Goal: Task Accomplishment & Management: Complete application form

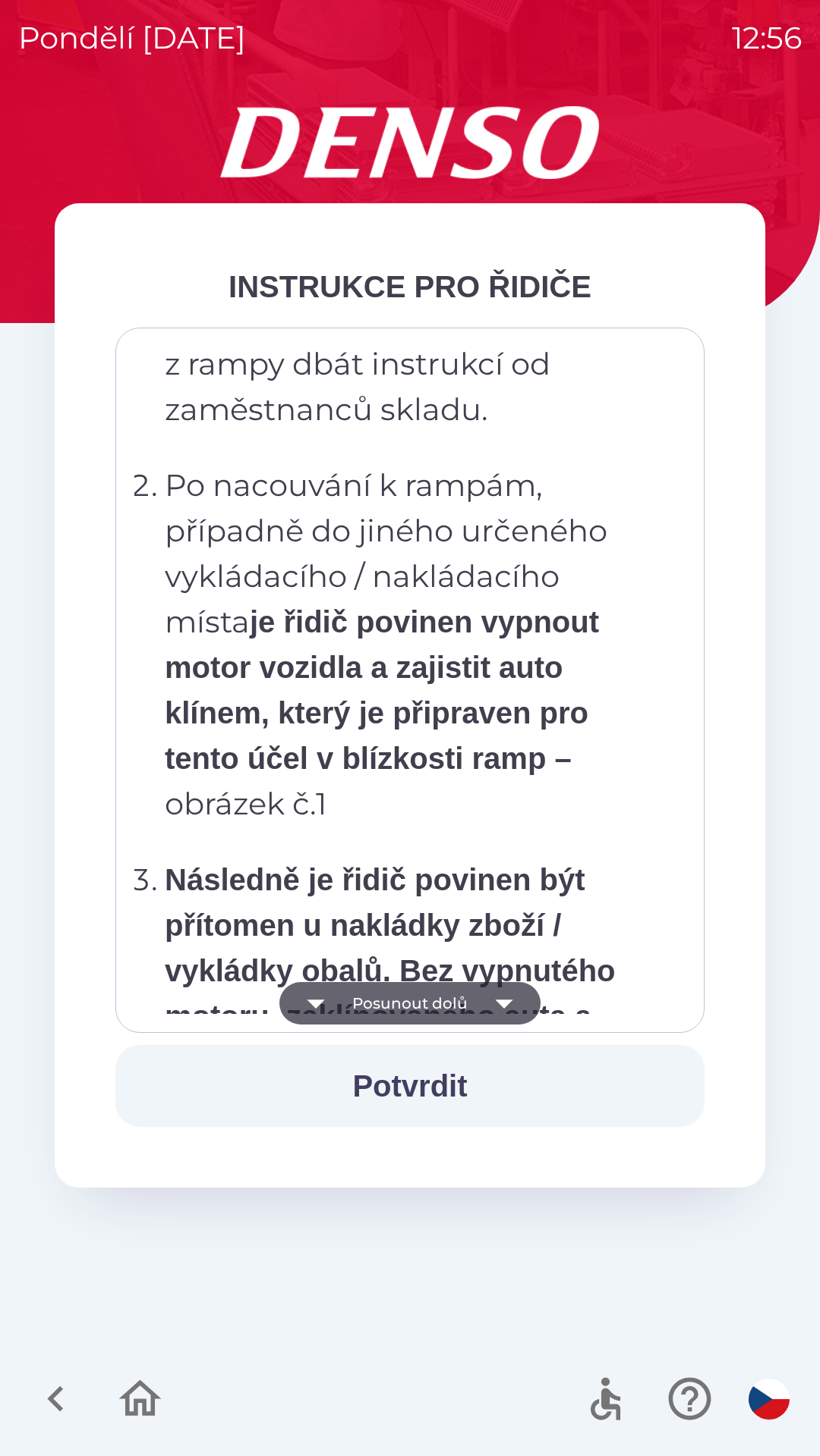
scroll to position [8524, 0]
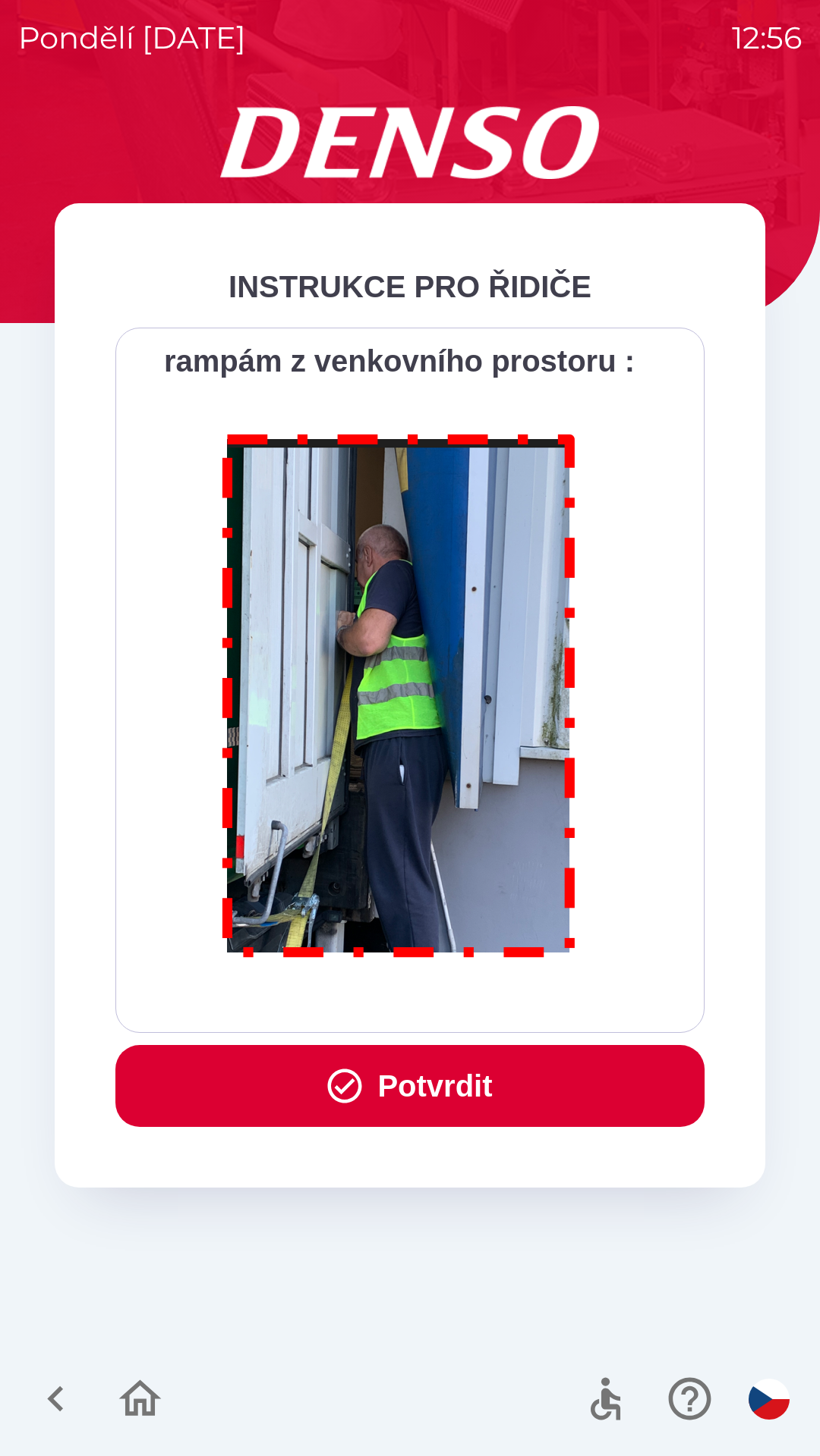
click at [384, 1063] on button "Potvrdit" at bounding box center [410, 1086] width 589 height 82
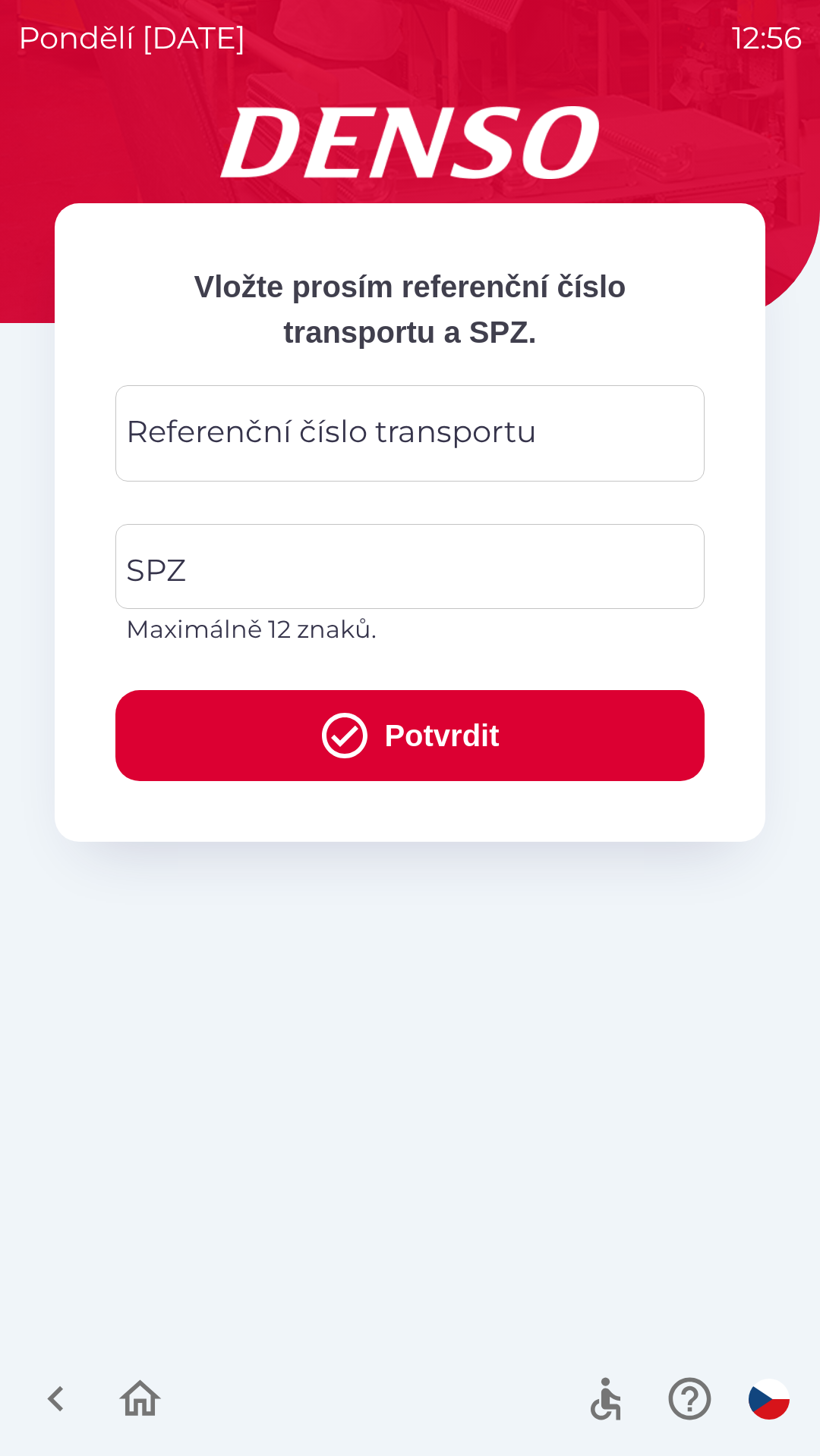
click at [355, 437] on div "Referenční číslo transportu Referenční číslo transportu" at bounding box center [410, 434] width 589 height 96
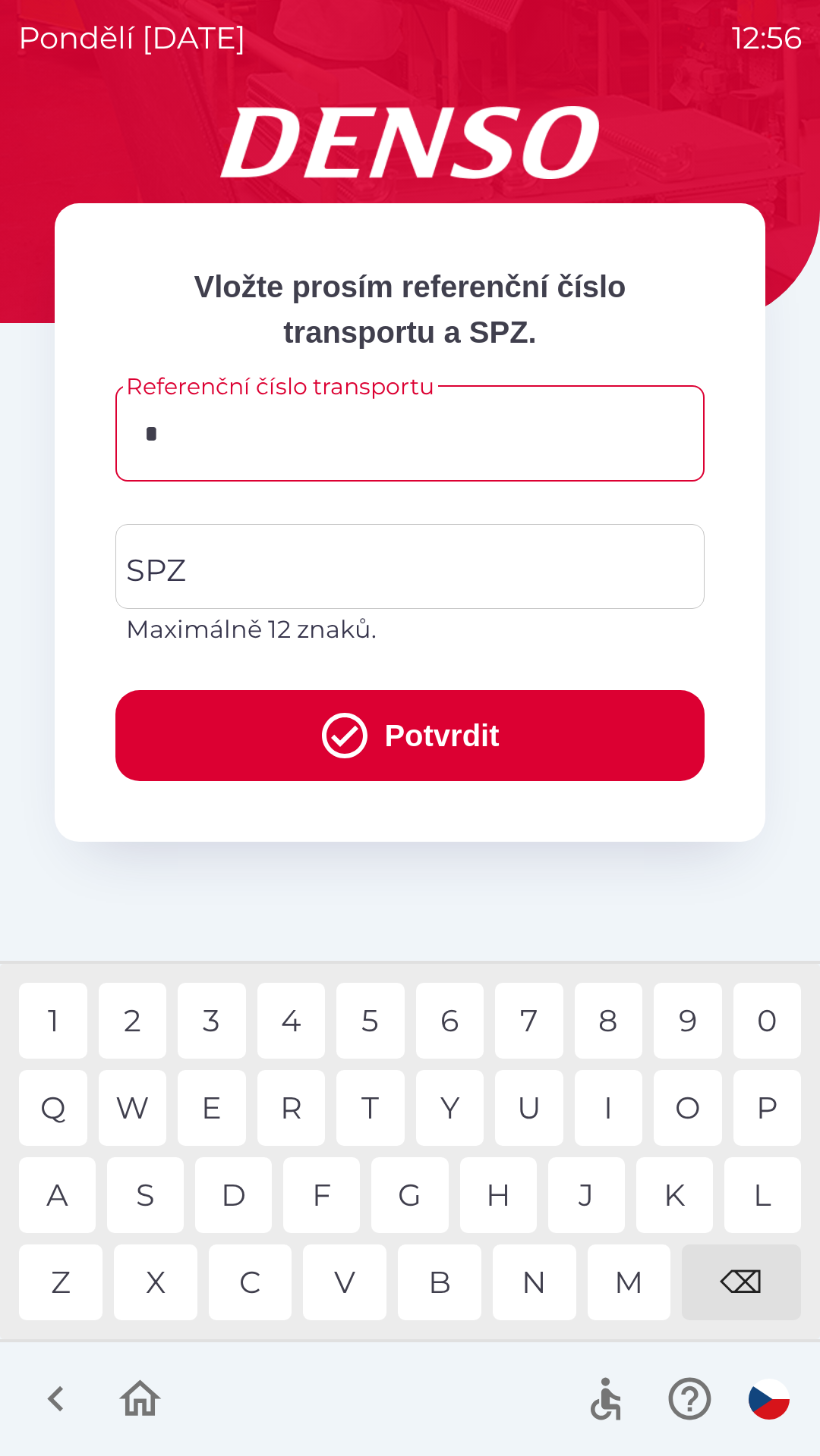
click at [212, 1018] on div "3" at bounding box center [212, 1020] width 68 height 76
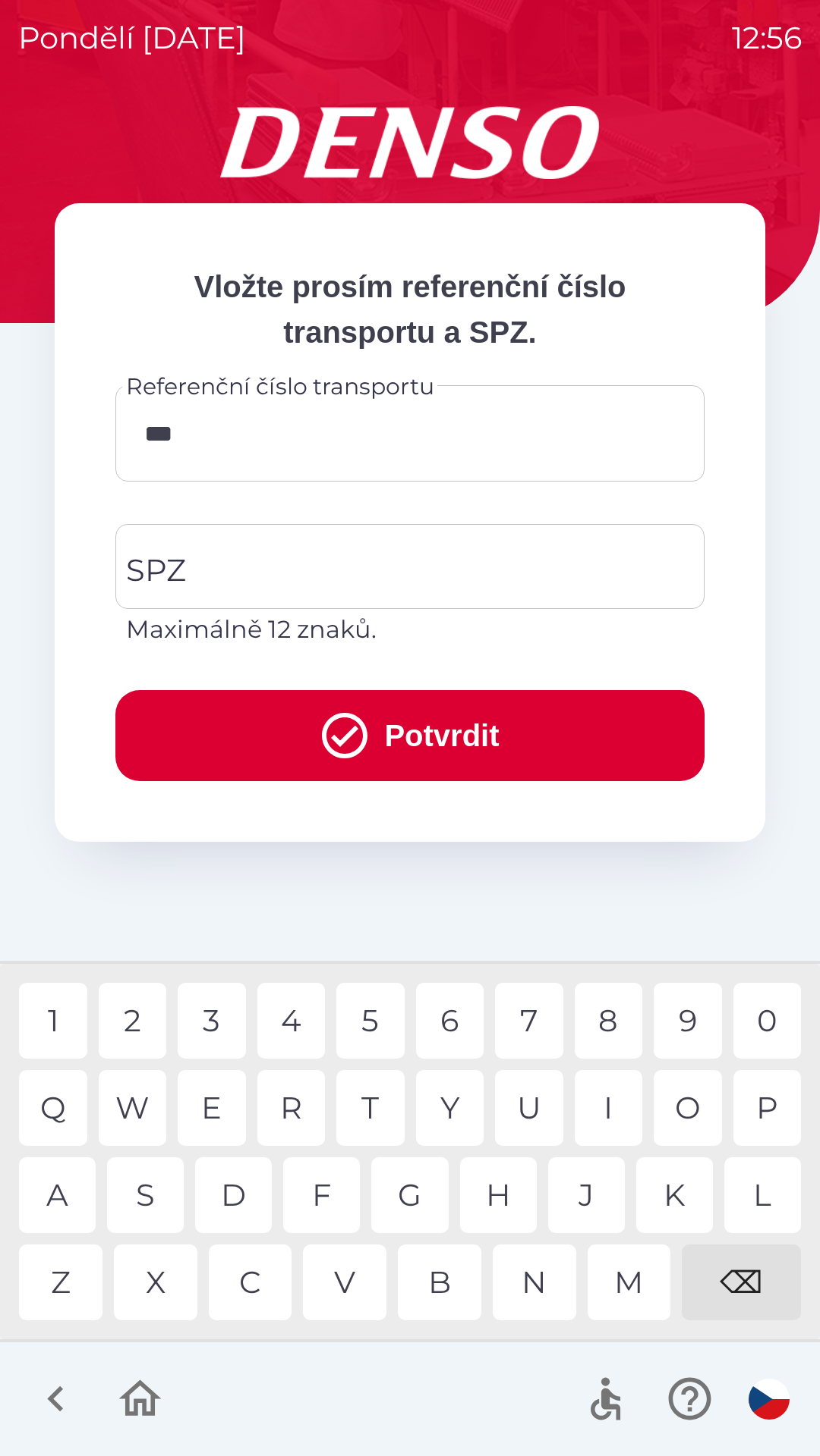
click at [378, 996] on div "5" at bounding box center [370, 1020] width 68 height 76
type input "******"
click at [58, 1015] on div "1" at bounding box center [52, 1020] width 68 height 76
click at [320, 578] on input "SPZ" at bounding box center [398, 566] width 552 height 71
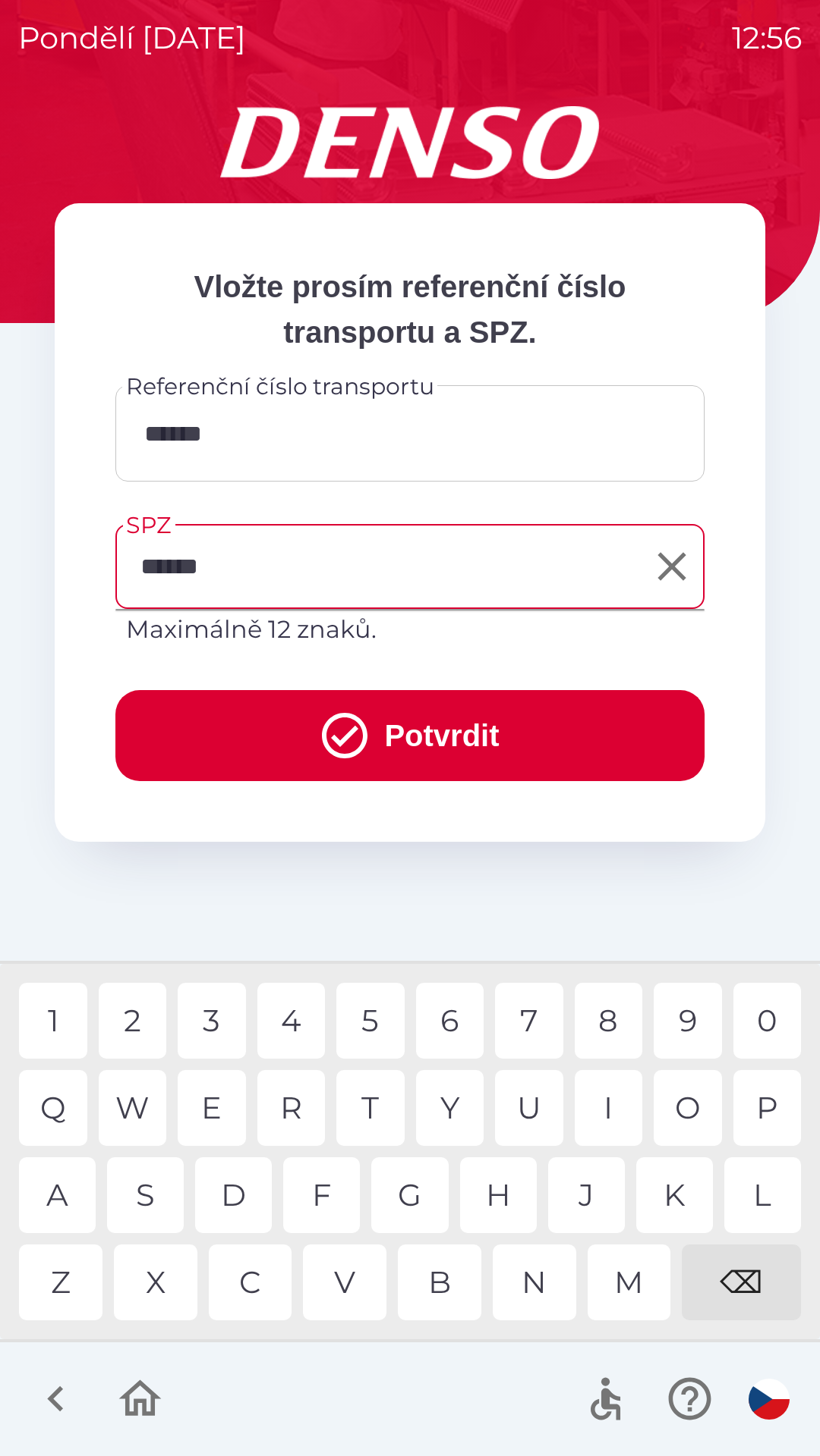
type input "*******"
click at [287, 1018] on div "4" at bounding box center [291, 1020] width 68 height 76
click at [447, 726] on button "Potvrdit" at bounding box center [410, 736] width 589 height 91
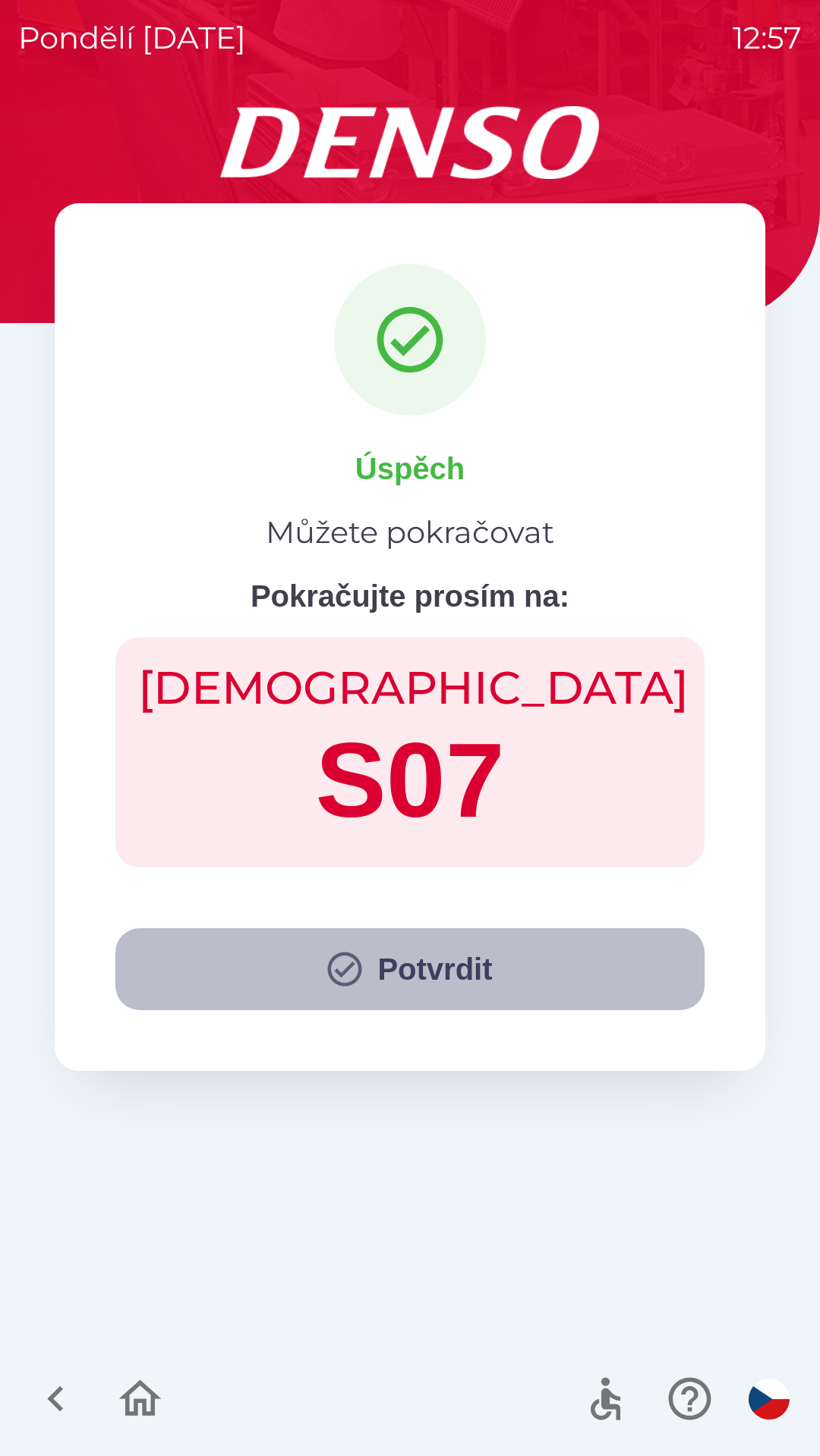
click at [426, 975] on button "Potvrdit" at bounding box center [410, 970] width 589 height 82
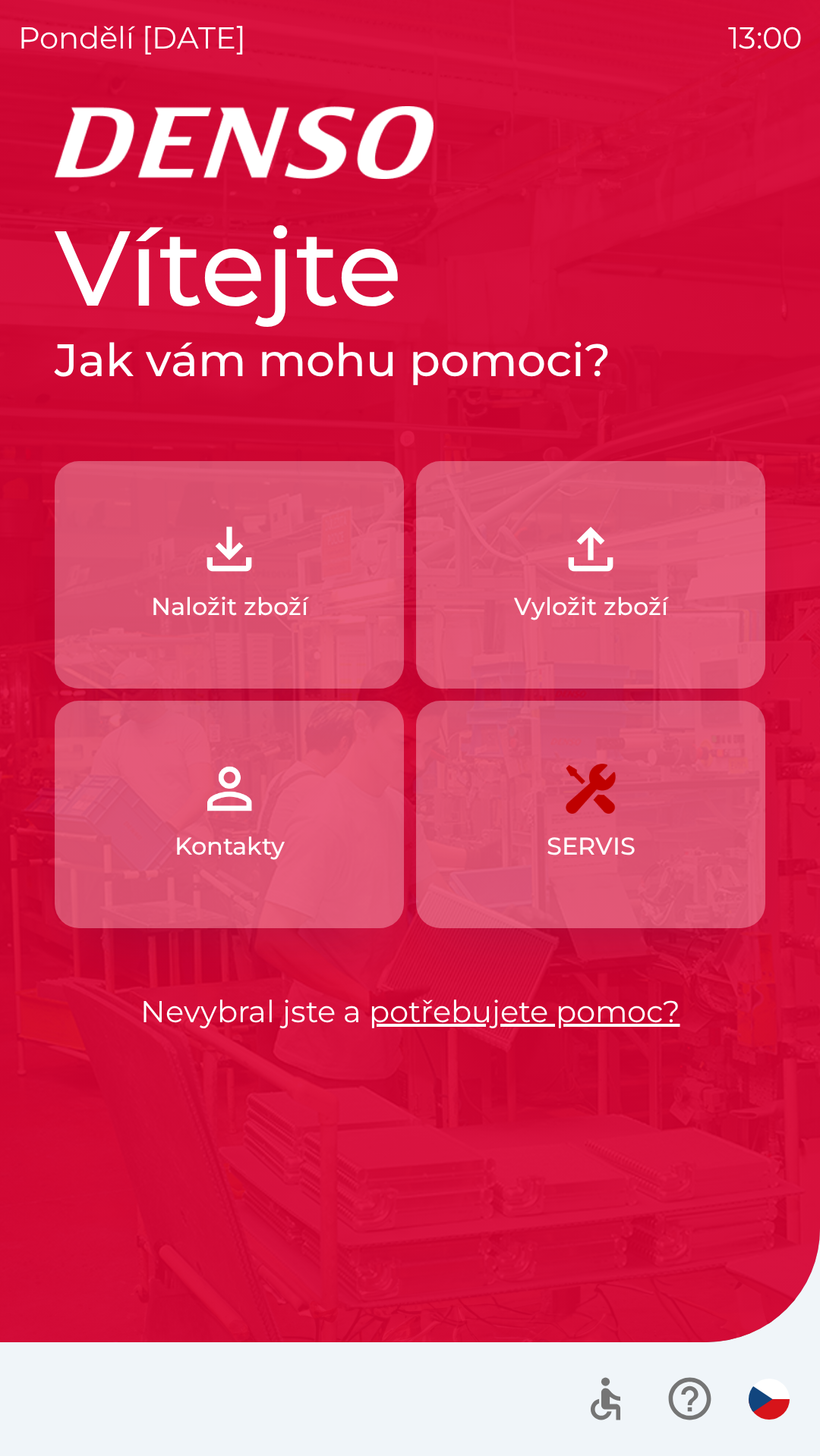
click at [763, 1387] on img "button" at bounding box center [768, 1399] width 41 height 41
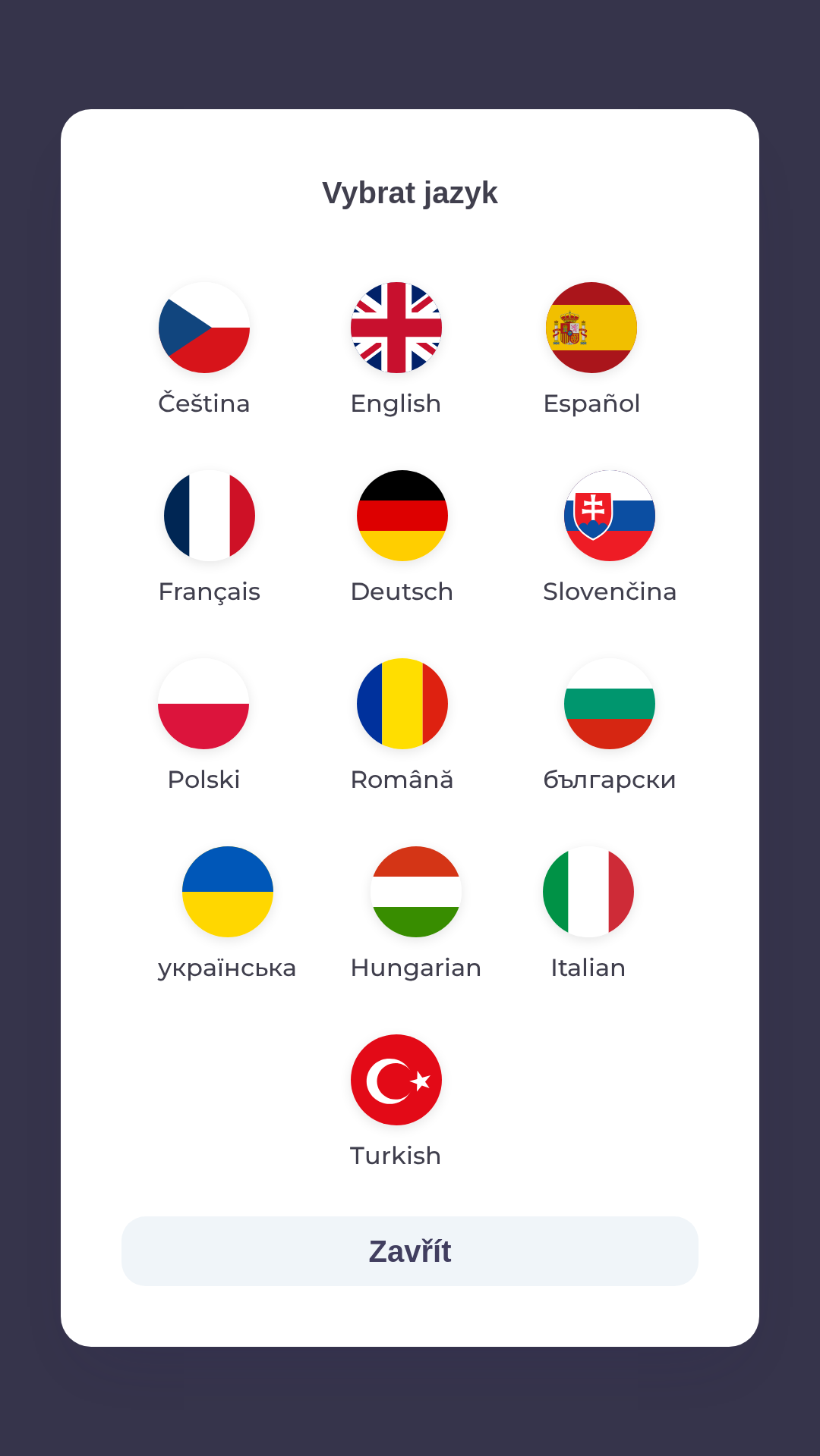
click at [221, 706] on img "button" at bounding box center [203, 704] width 91 height 91
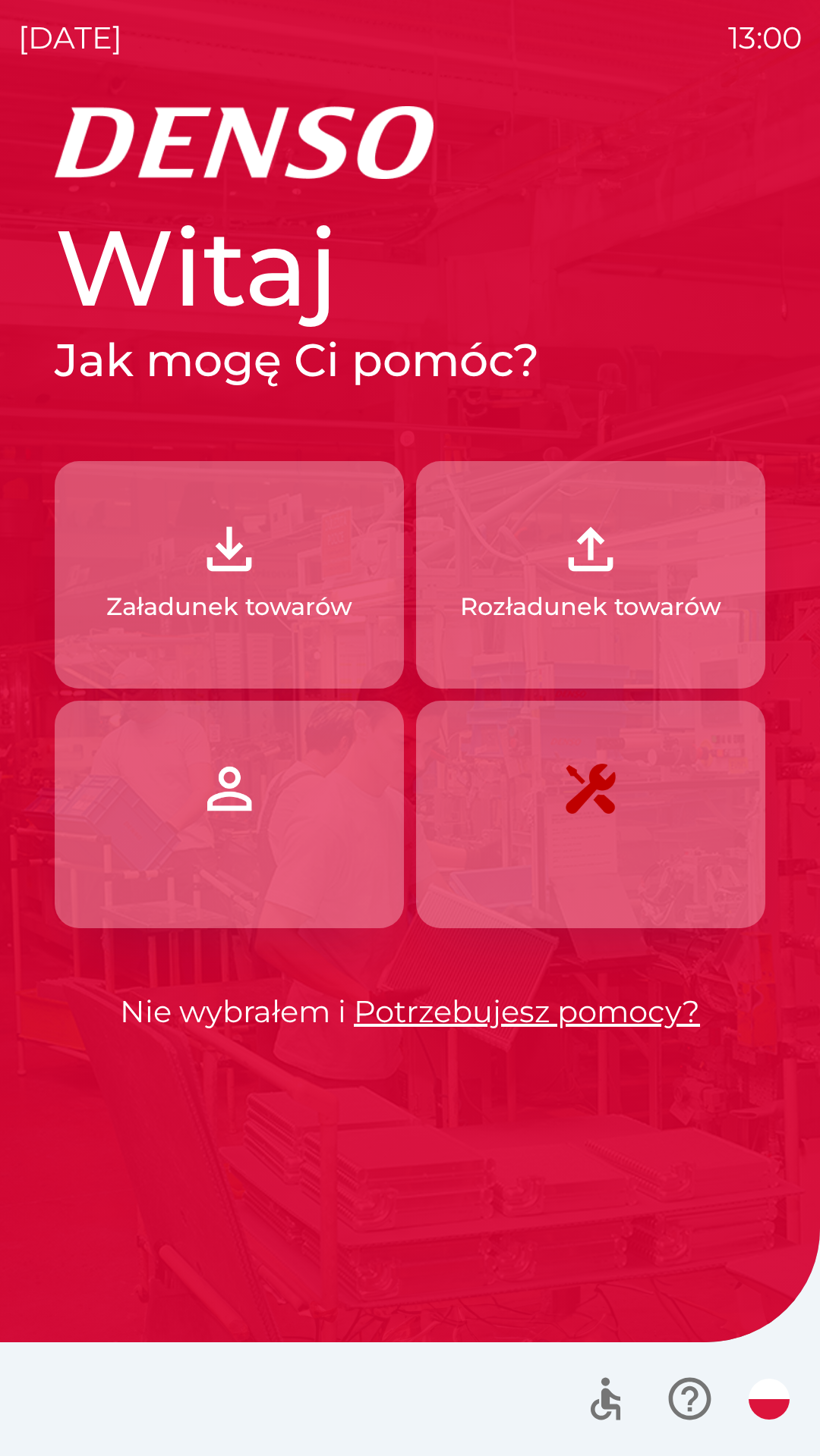
click at [283, 592] on p "Załadunek towarów" at bounding box center [229, 606] width 245 height 36
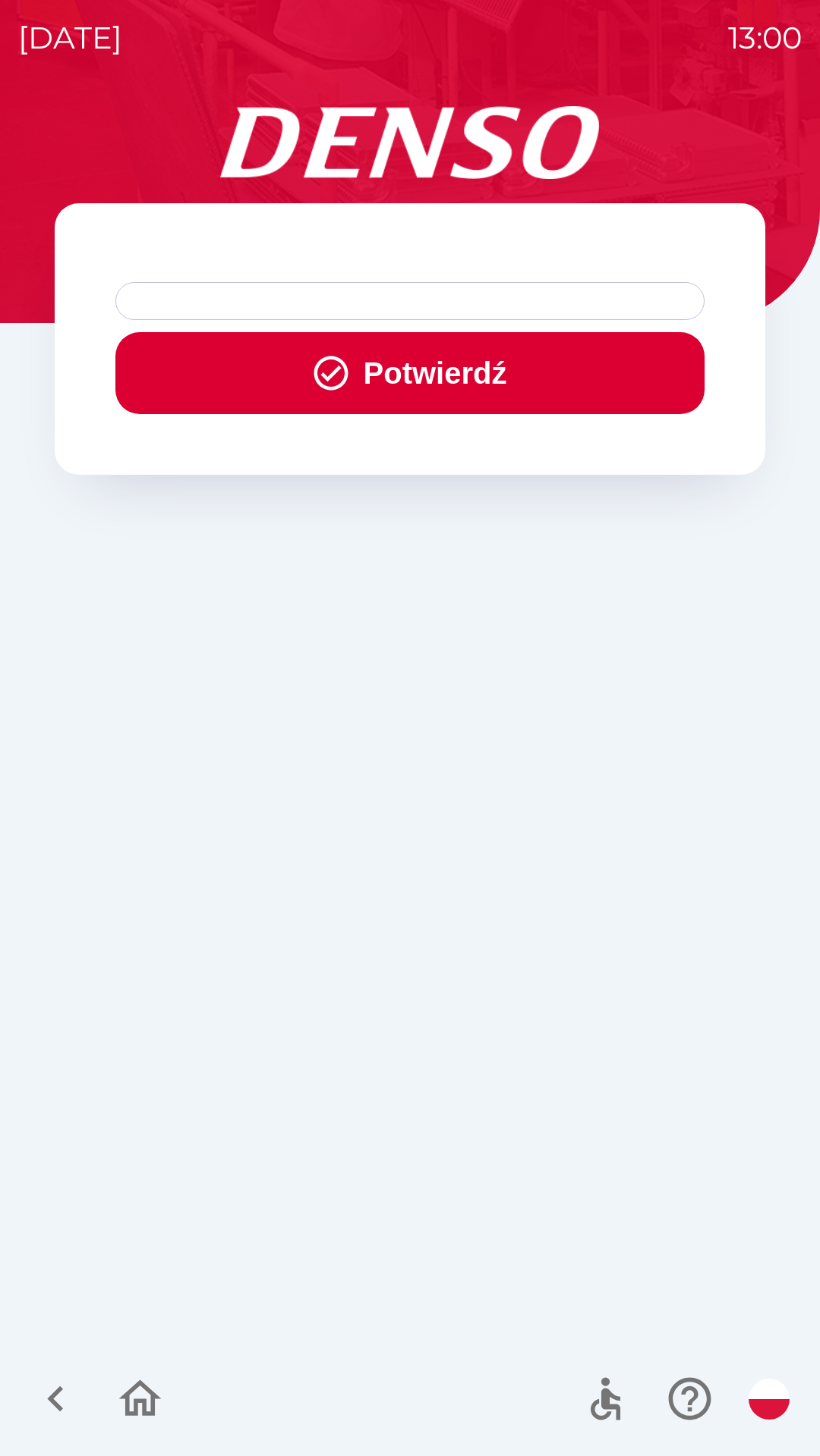
click at [480, 313] on div at bounding box center [410, 300] width 589 height 38
click at [551, 370] on button "Potwierdź" at bounding box center [410, 373] width 589 height 82
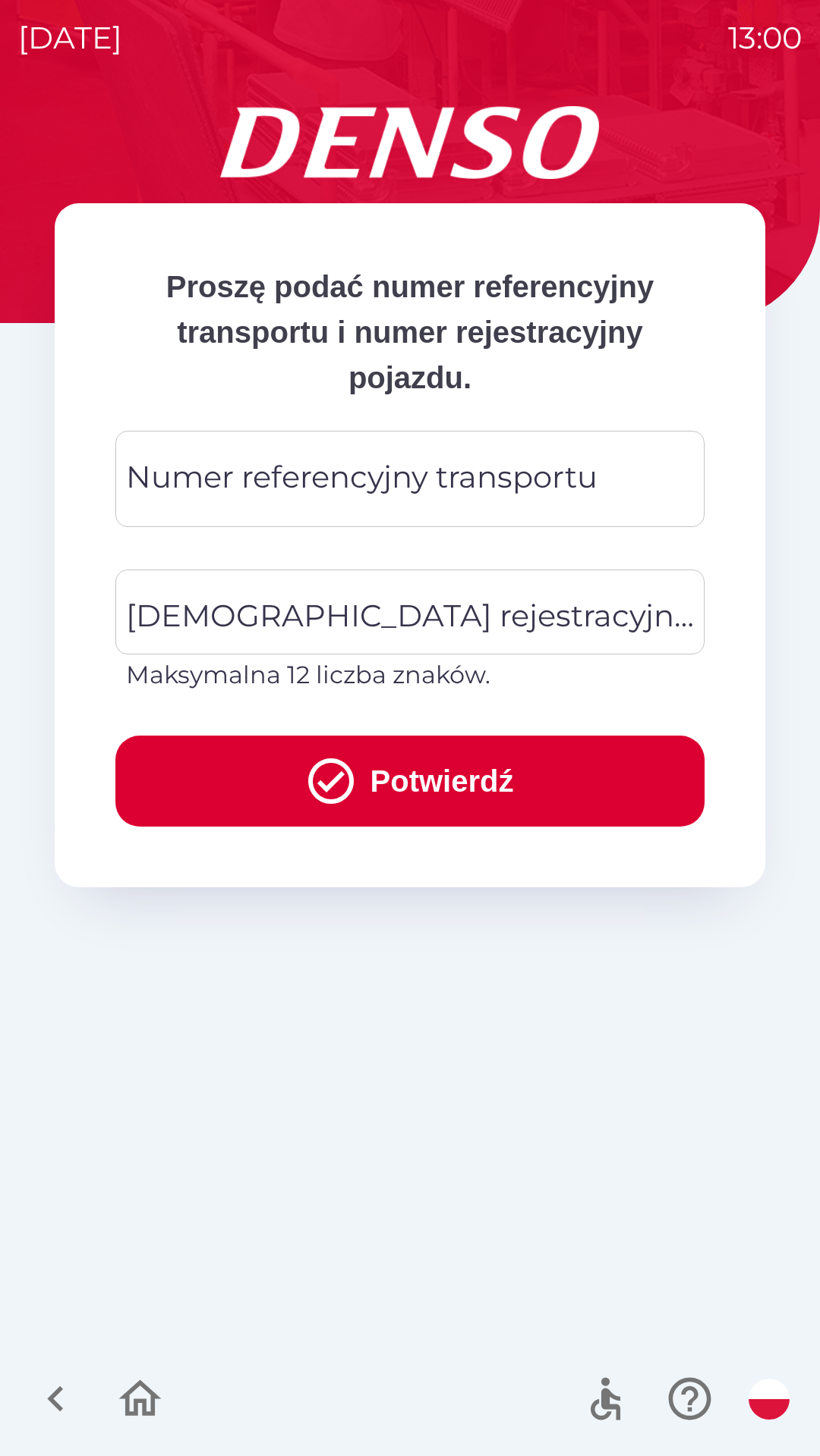
click at [530, 490] on div "Numer referencyjny transportu Numer referencyjny transportu" at bounding box center [410, 479] width 589 height 96
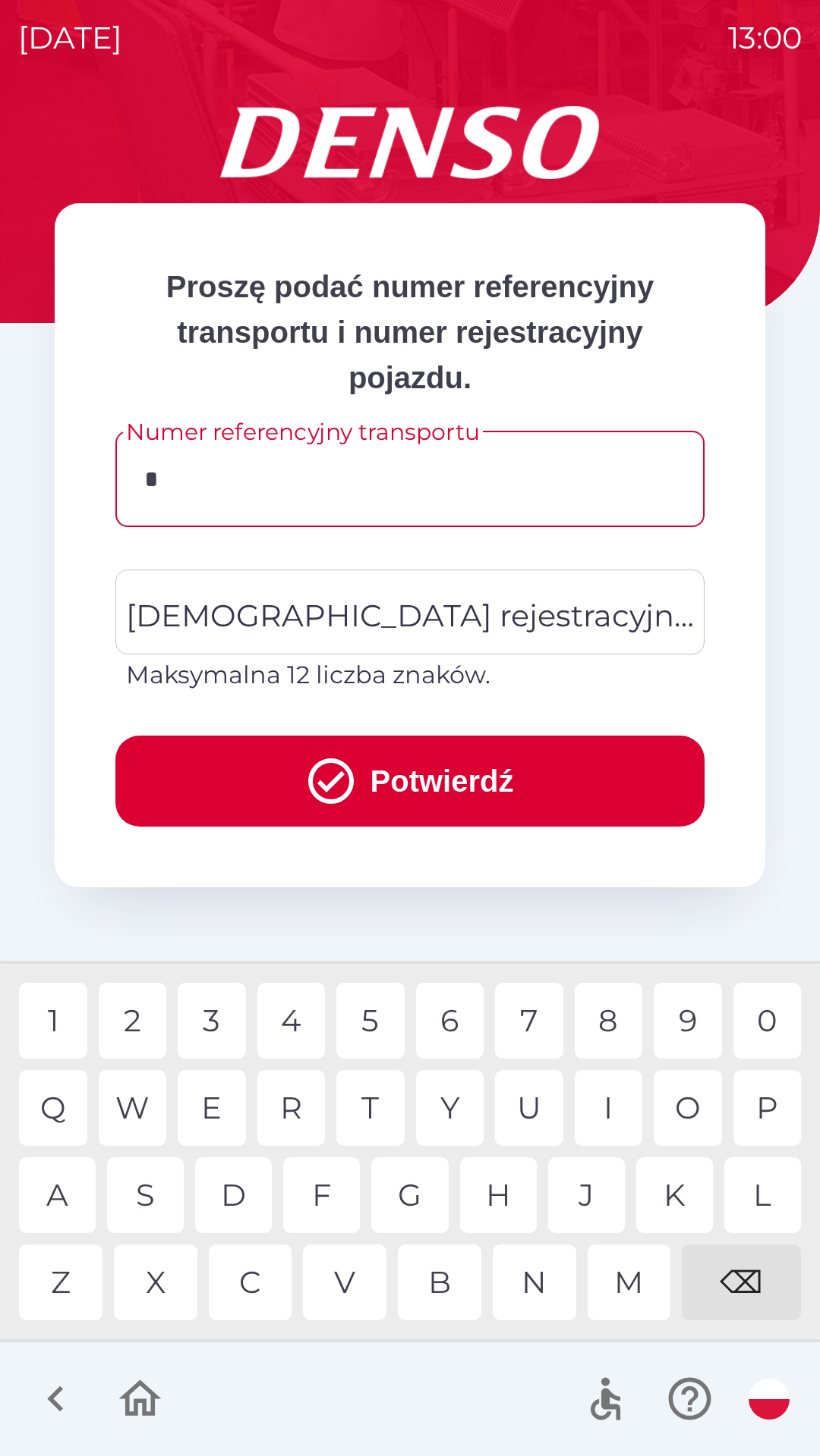
click at [284, 1026] on div "4" at bounding box center [291, 1020] width 68 height 76
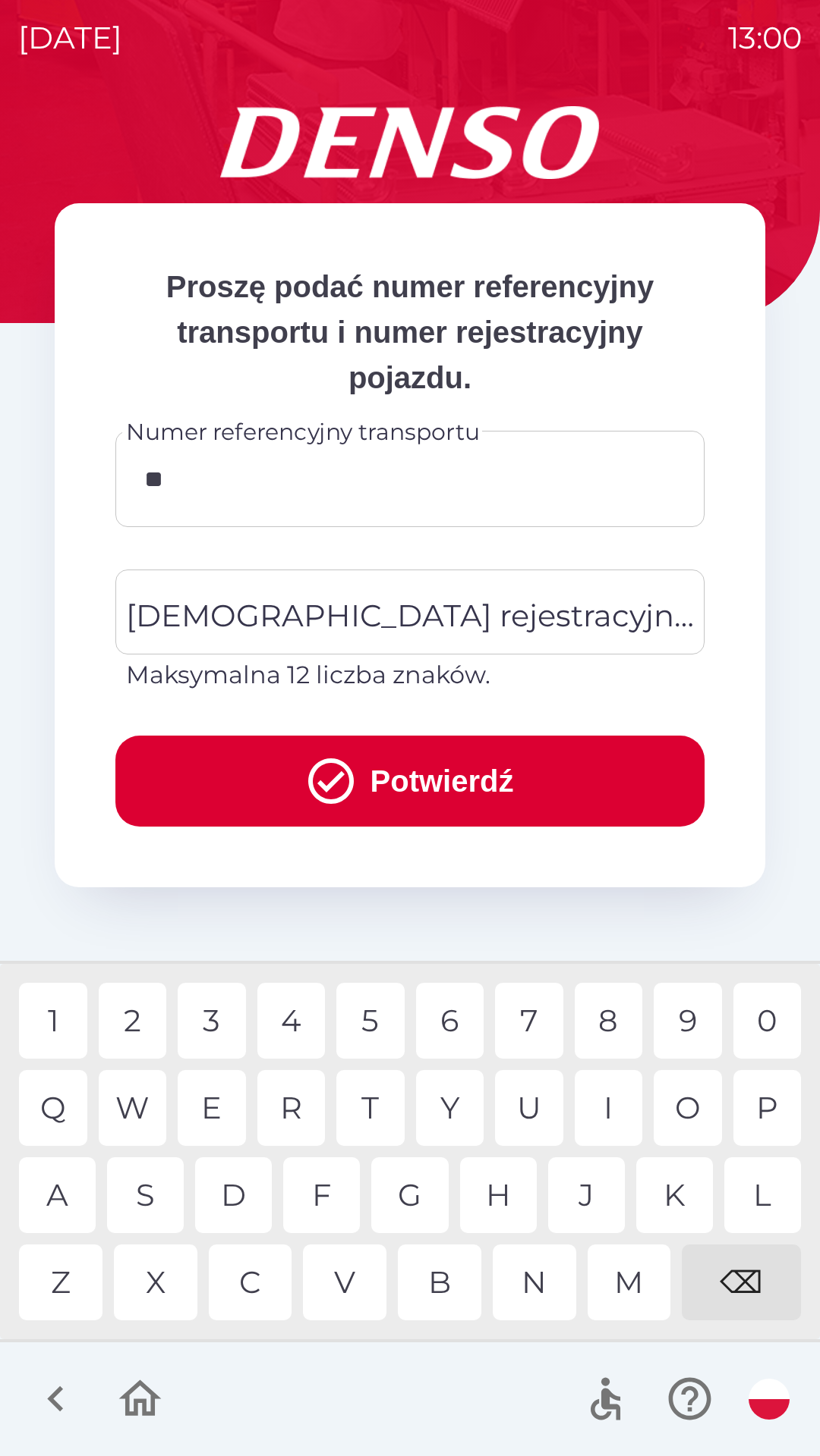
click at [446, 1020] on div "6" at bounding box center [450, 1020] width 68 height 76
click at [373, 1021] on div "5" at bounding box center [370, 1020] width 68 height 76
type input "*******"
click at [432, 621] on div "[DEMOGRAPHIC_DATA] rejestracyjna pojazdu [DEMOGRAPHIC_DATA] rejestracyjna pojaz…" at bounding box center [410, 631] width 589 height 124
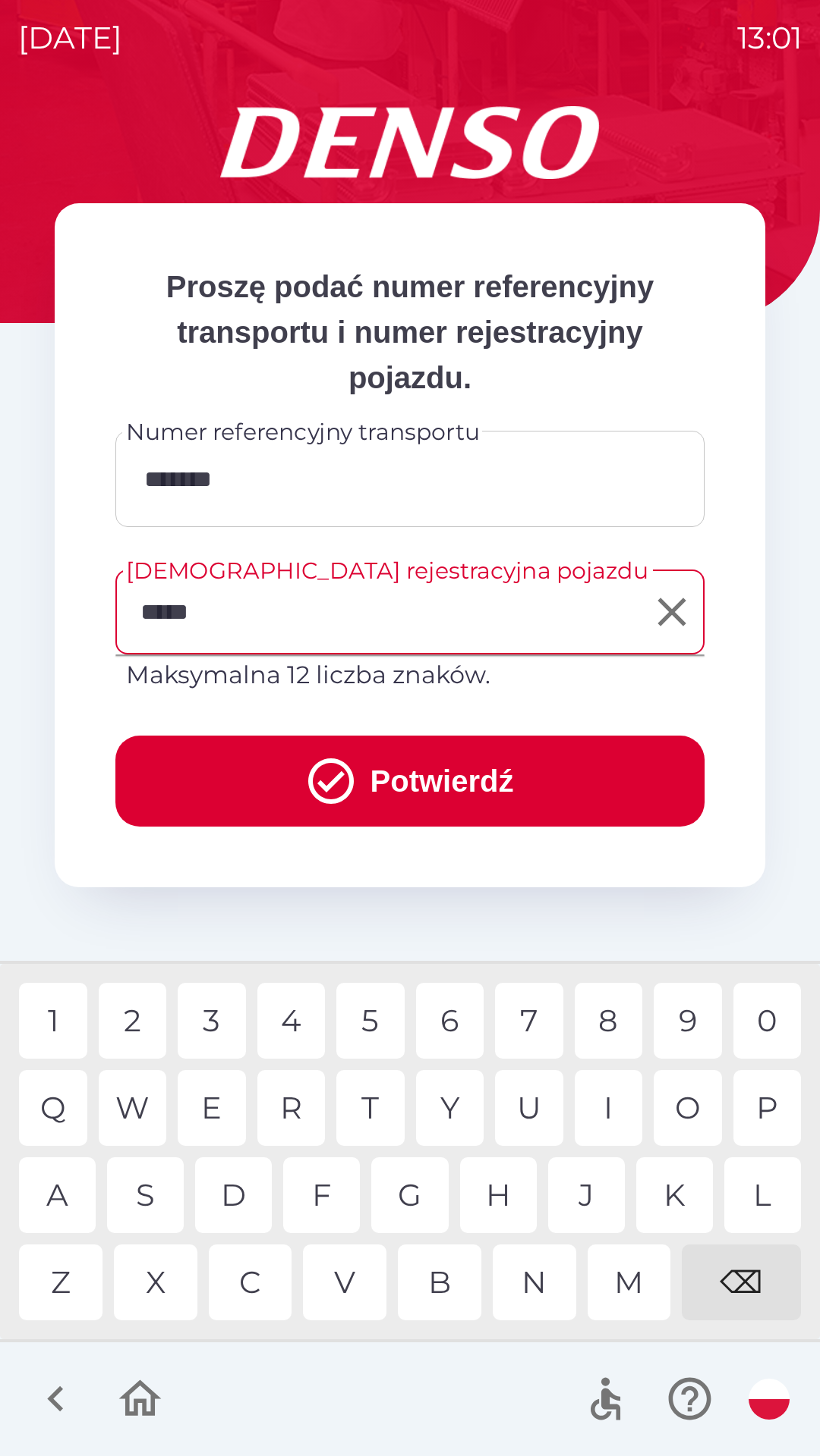
click at [74, 1007] on div "1" at bounding box center [52, 1020] width 68 height 76
type input "*******"
click at [534, 767] on button "Potwierdź" at bounding box center [410, 781] width 589 height 91
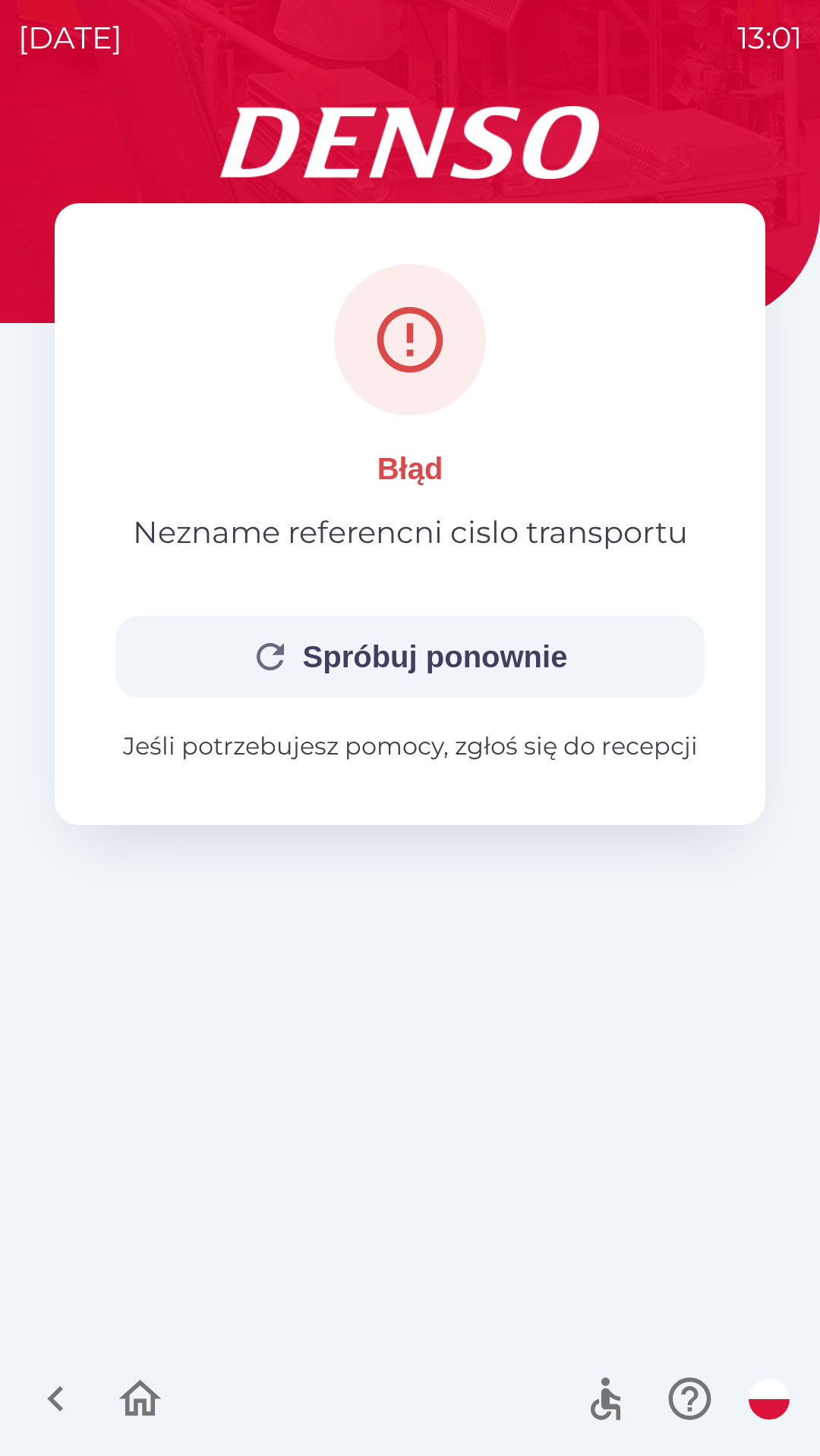
click at [288, 651] on button "Spróbuj ponownie" at bounding box center [410, 657] width 589 height 82
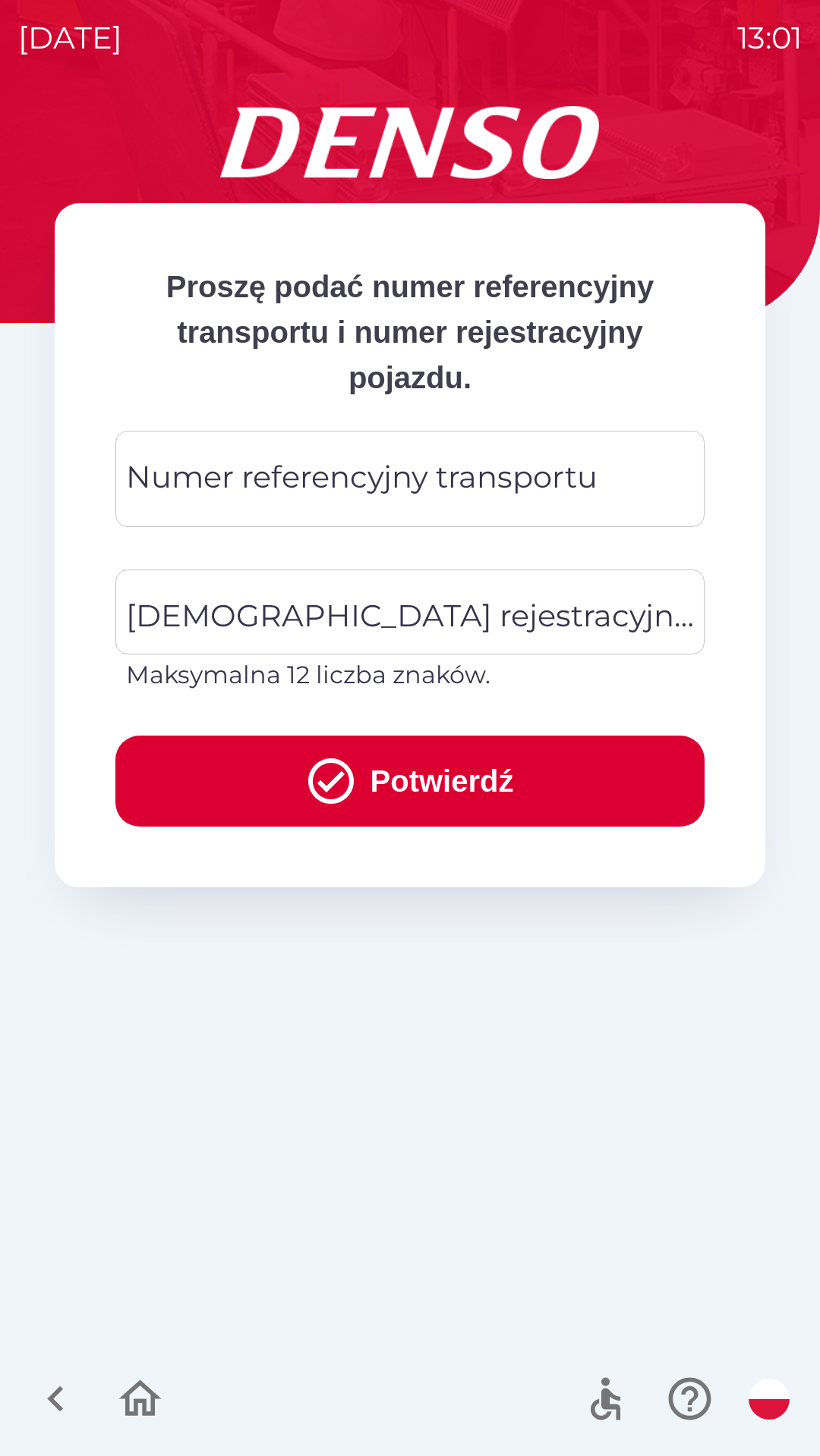
click at [514, 494] on div "Numer referencyjny transportu Numer referencyjny transportu" at bounding box center [410, 479] width 589 height 96
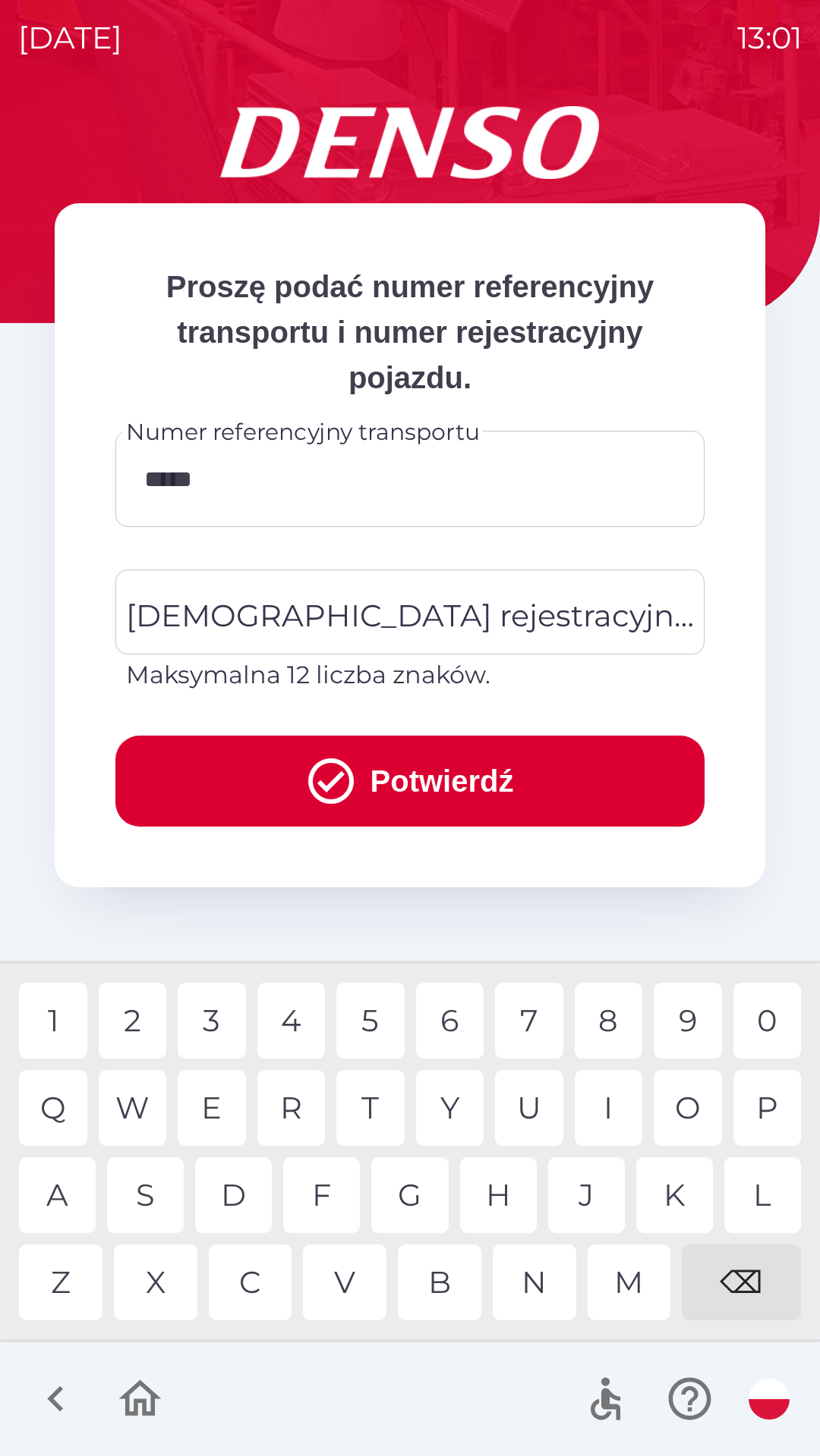
click at [370, 1019] on div "5" at bounding box center [370, 1020] width 68 height 76
click at [283, 1017] on div "4" at bounding box center [291, 1020] width 68 height 76
type input "********"
click at [598, 774] on button "Potwierdź" at bounding box center [410, 781] width 589 height 91
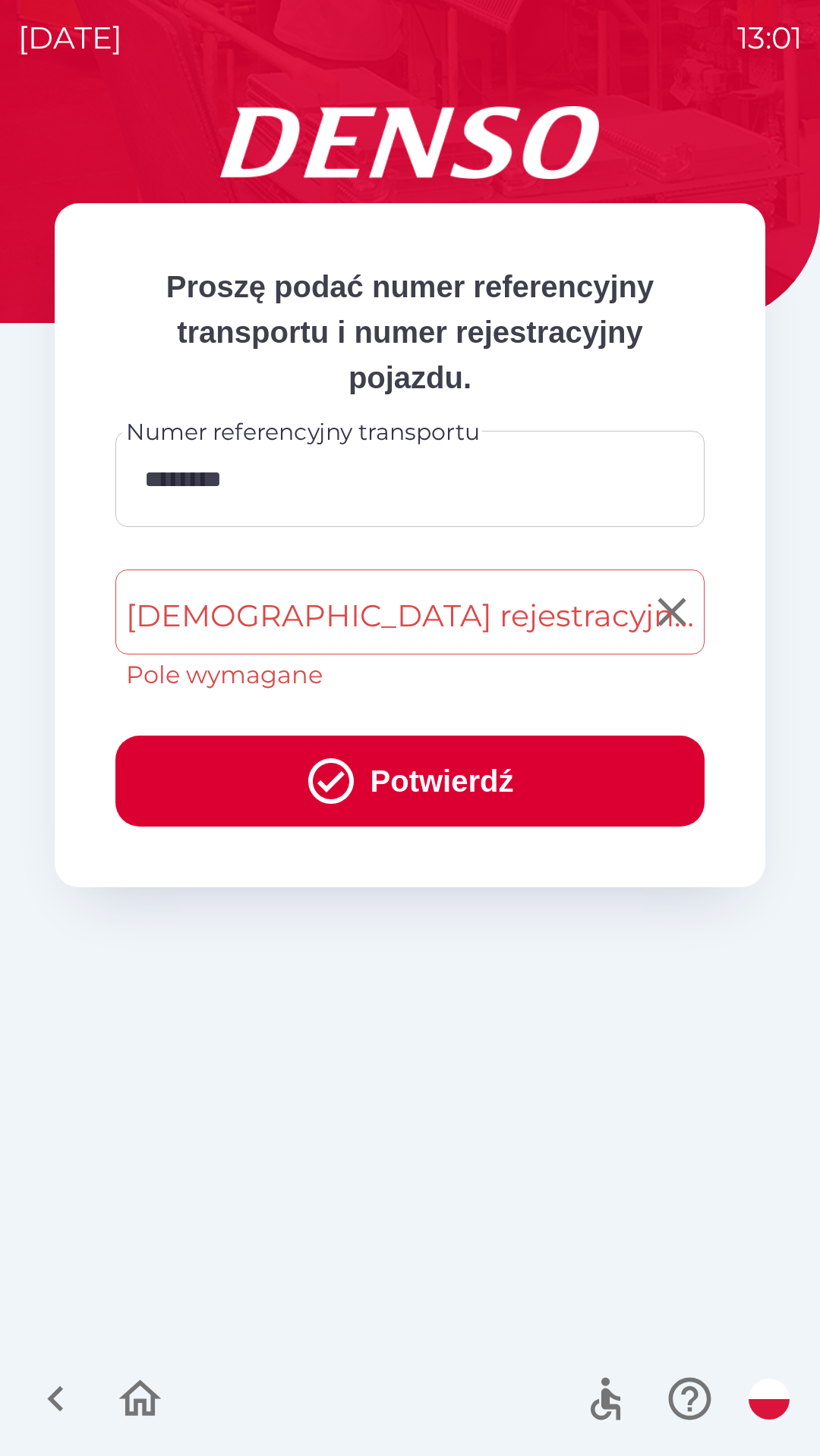
click at [572, 613] on input "[DEMOGRAPHIC_DATA] rejestracyjna pojazdu" at bounding box center [398, 612] width 552 height 71
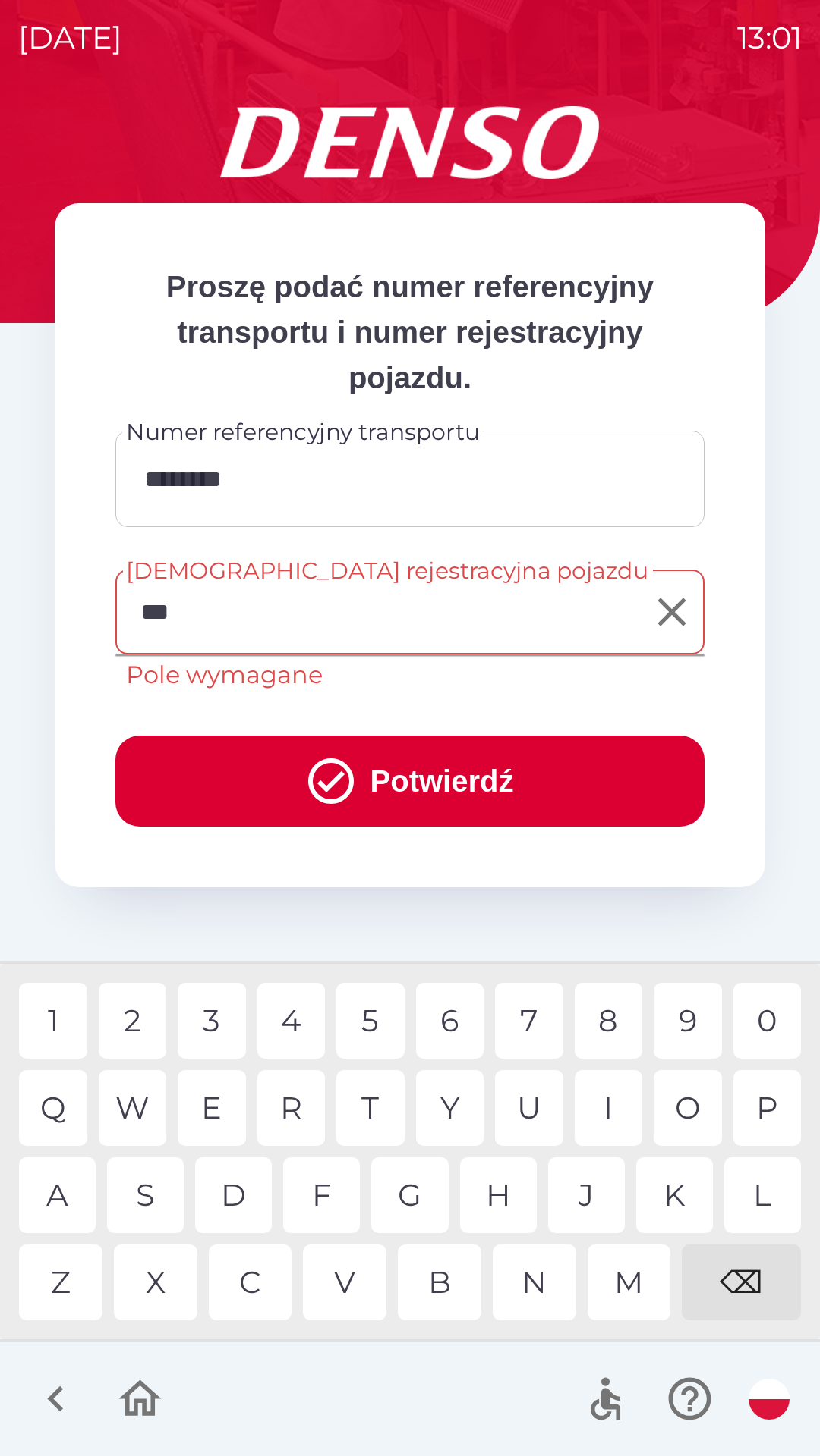
click at [776, 1035] on div "0" at bounding box center [767, 1020] width 68 height 76
click at [530, 1014] on div "7" at bounding box center [528, 1020] width 68 height 76
click at [76, 1032] on div "1" at bounding box center [52, 1020] width 68 height 76
type input "*******"
click at [551, 779] on button "Potwierdź" at bounding box center [410, 781] width 589 height 91
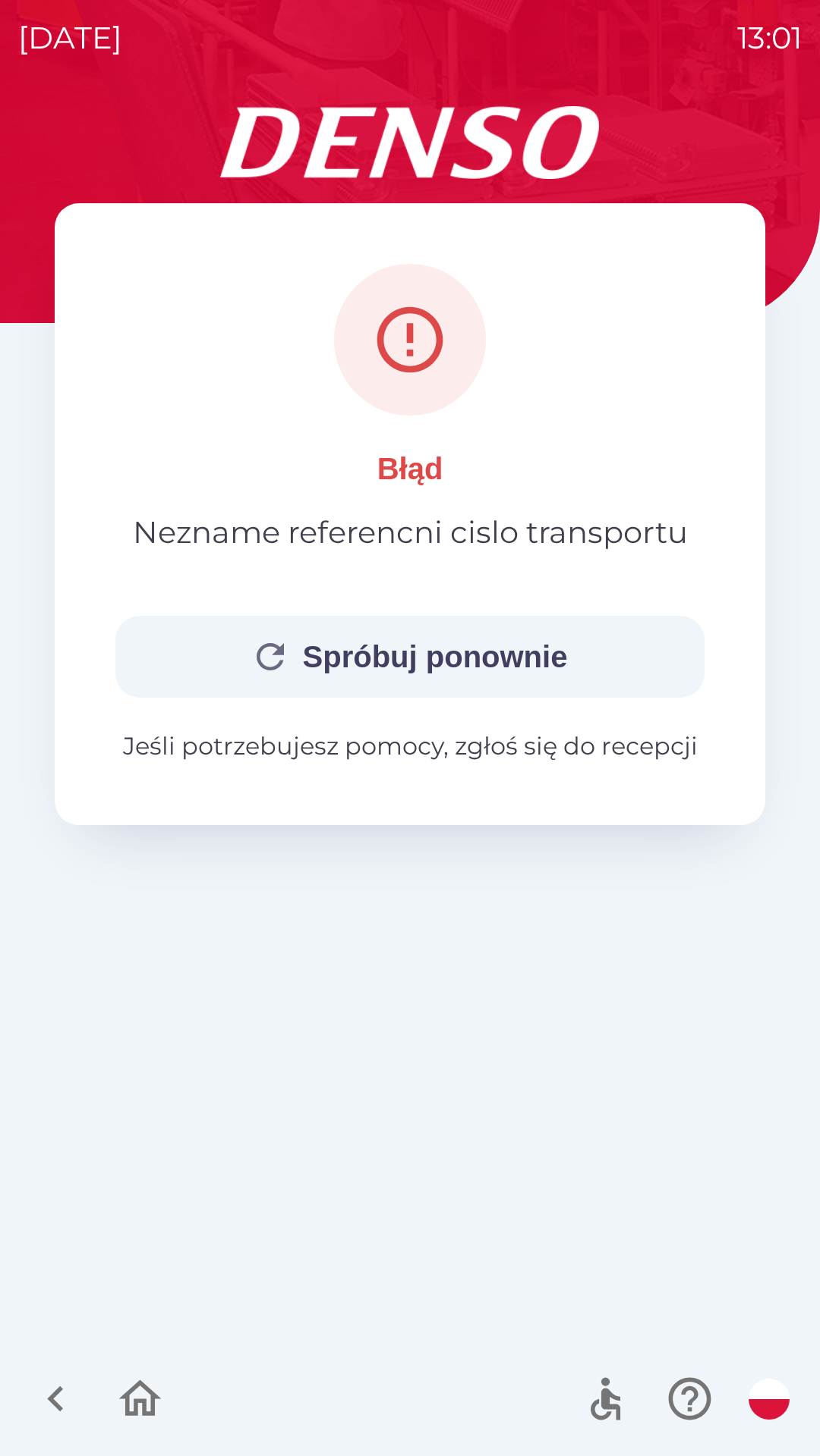
click at [551, 658] on button "Spróbuj ponownie" at bounding box center [410, 657] width 589 height 82
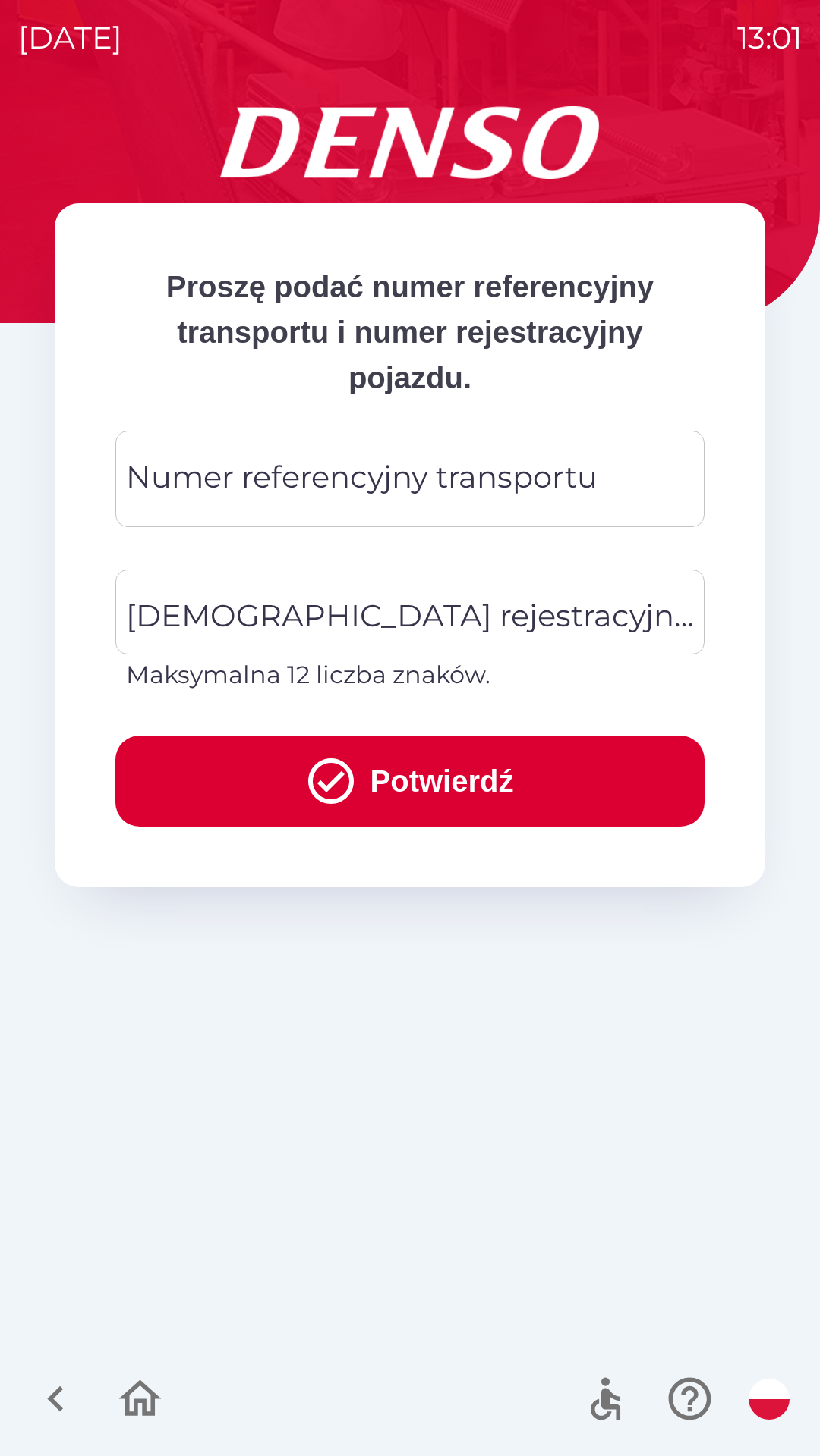
click at [578, 470] on div "Numer referencyjny transportu Numer referencyjny transportu" at bounding box center [410, 479] width 589 height 96
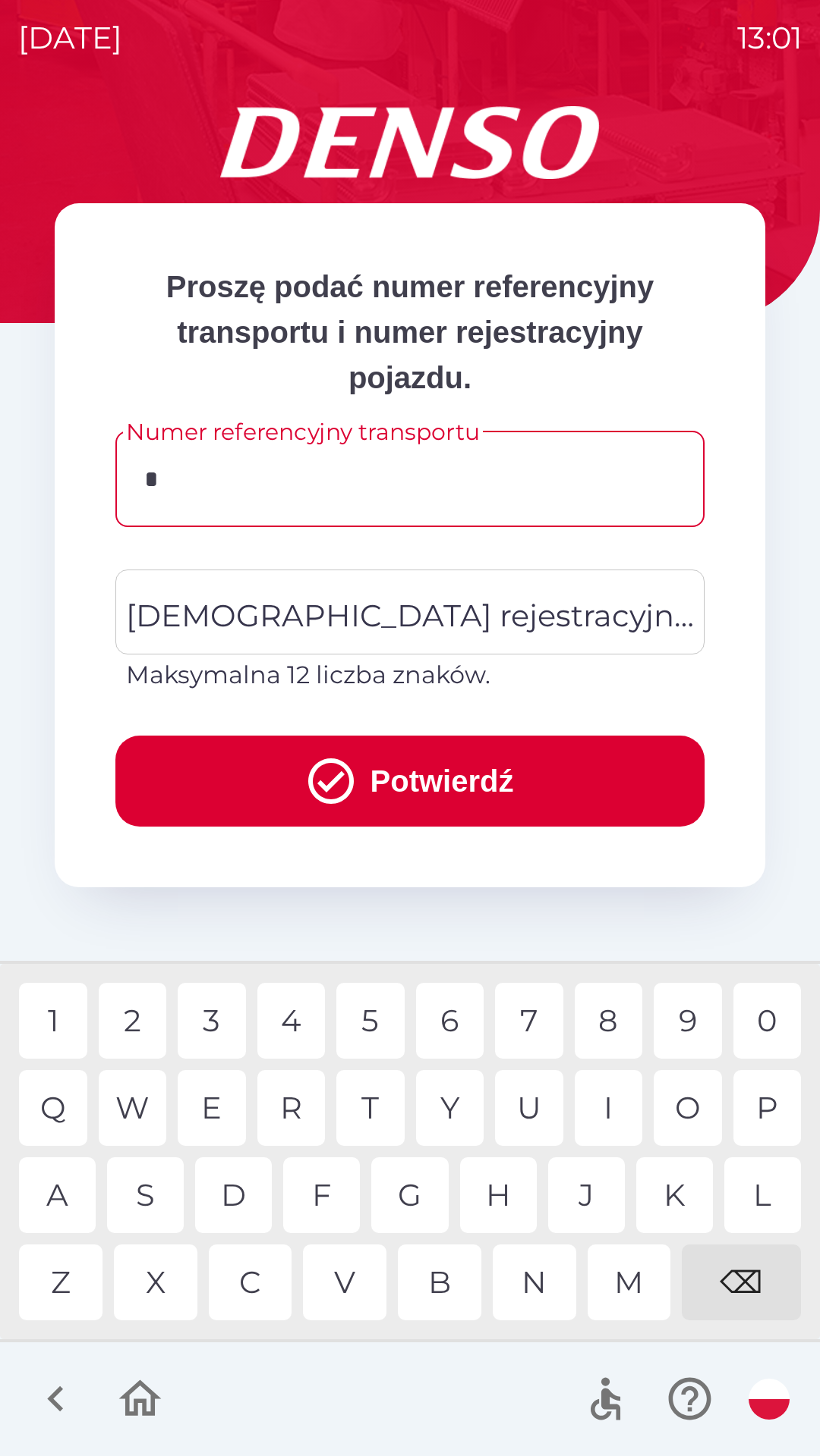
click at [286, 1018] on div "4" at bounding box center [291, 1020] width 68 height 76
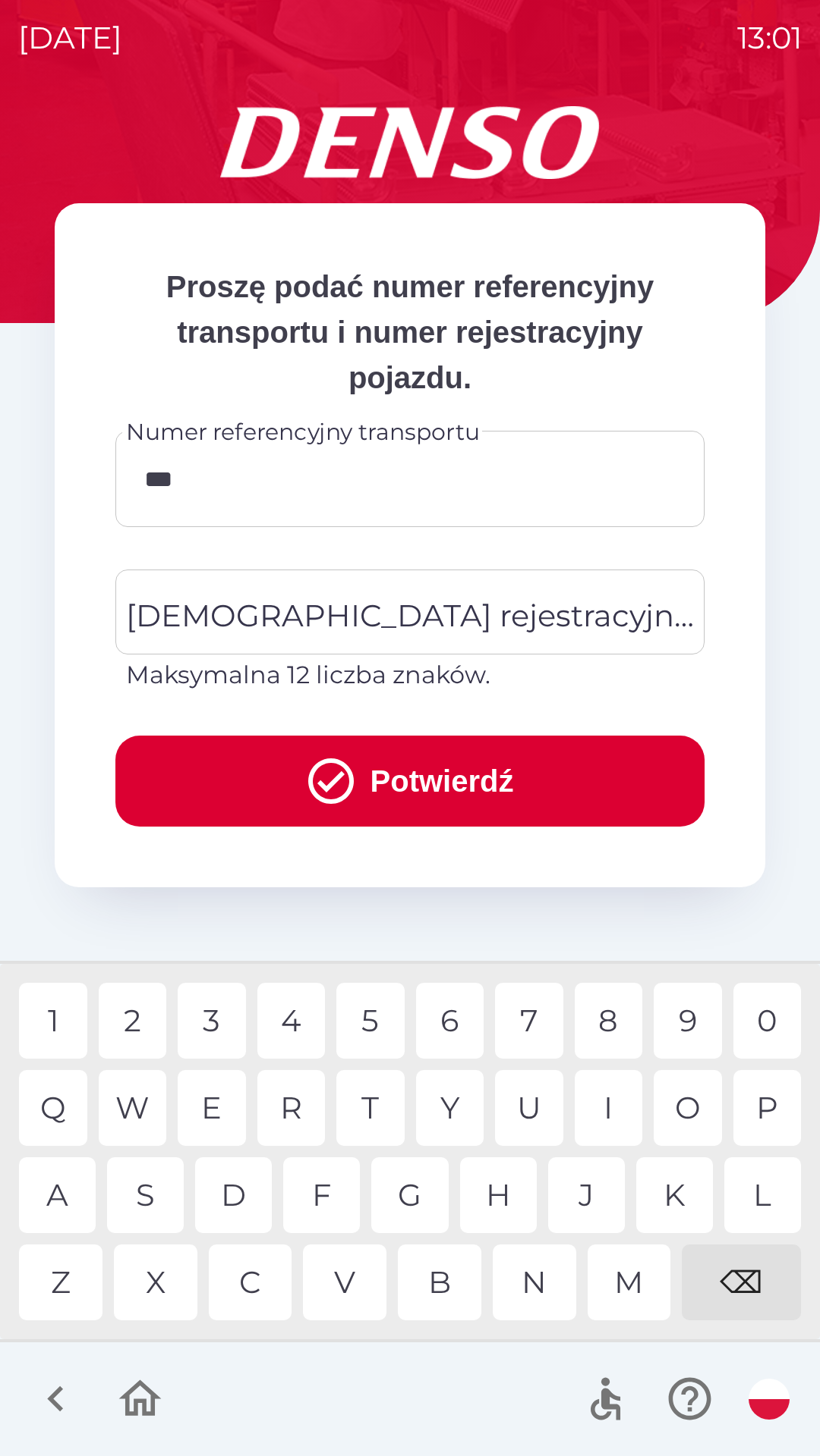
click at [458, 1014] on div "6" at bounding box center [450, 1020] width 68 height 76
click at [213, 1031] on div "3" at bounding box center [212, 1020] width 68 height 76
click at [674, 1026] on div "9" at bounding box center [687, 1020] width 68 height 76
type input "*******"
click at [153, 1022] on div "2" at bounding box center [133, 1020] width 68 height 76
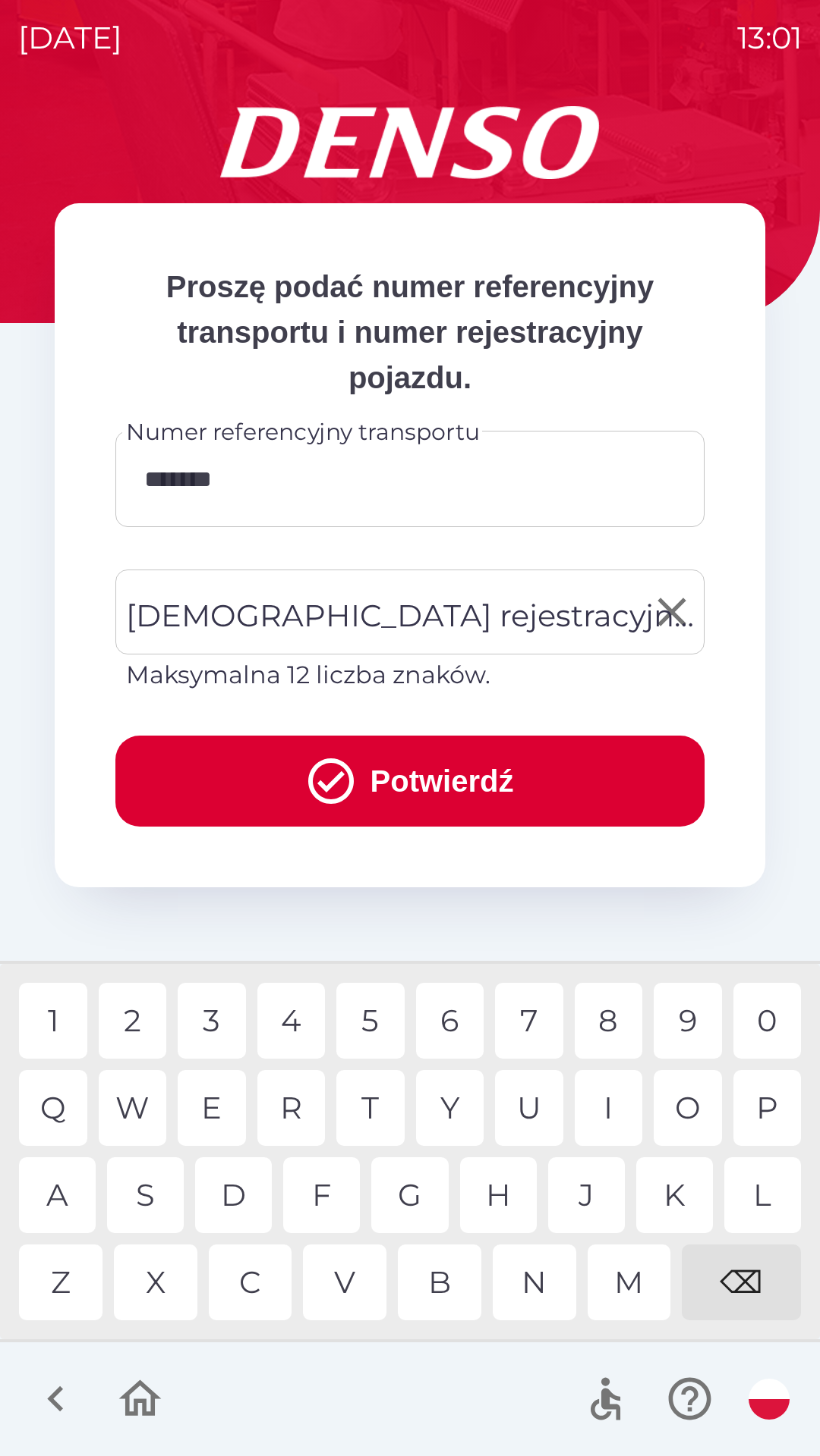
click at [469, 644] on input "[DEMOGRAPHIC_DATA] rejestracyjna pojazdu" at bounding box center [398, 612] width 552 height 71
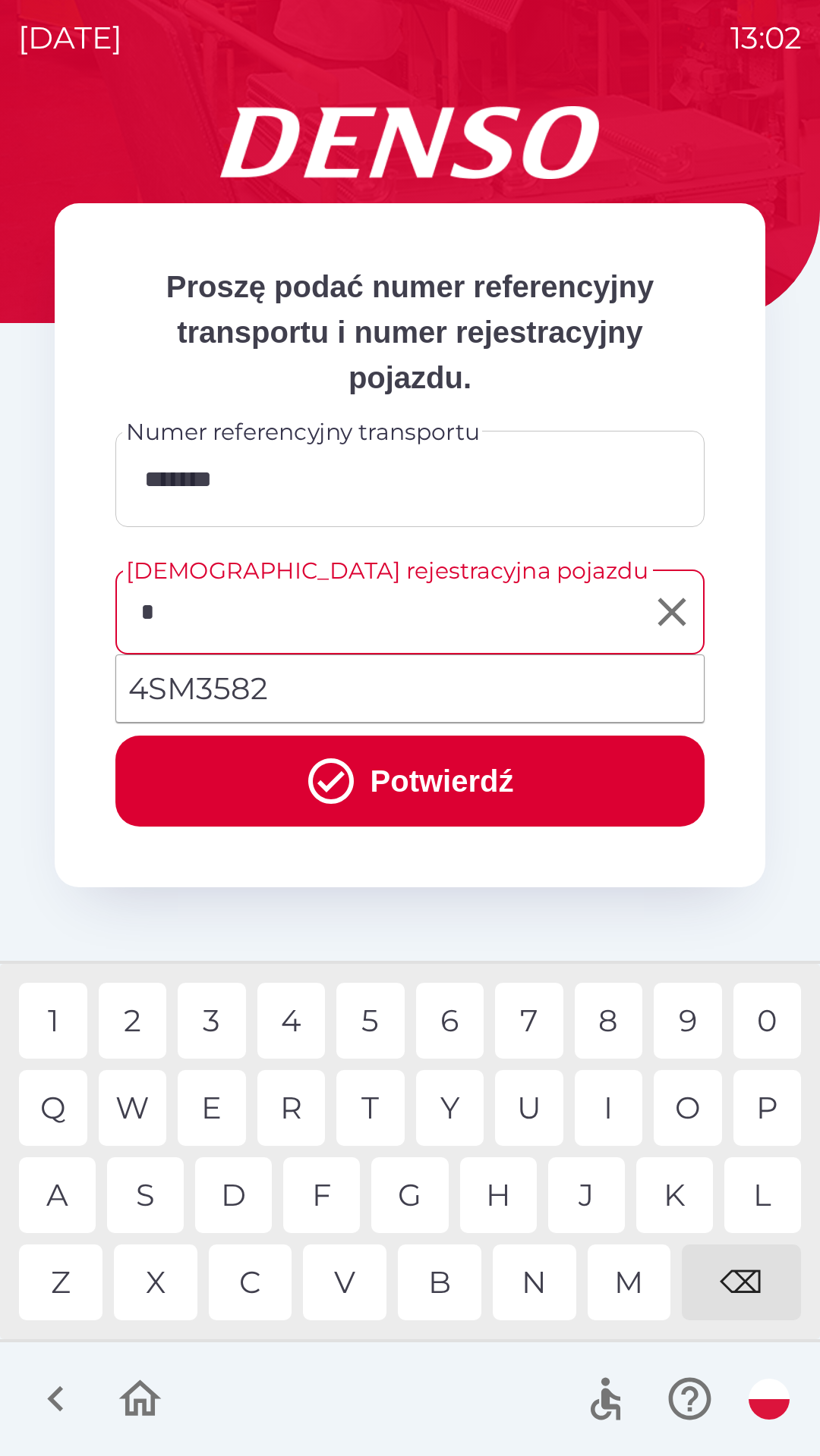
click at [157, 1187] on div "S" at bounding box center [145, 1195] width 76 height 76
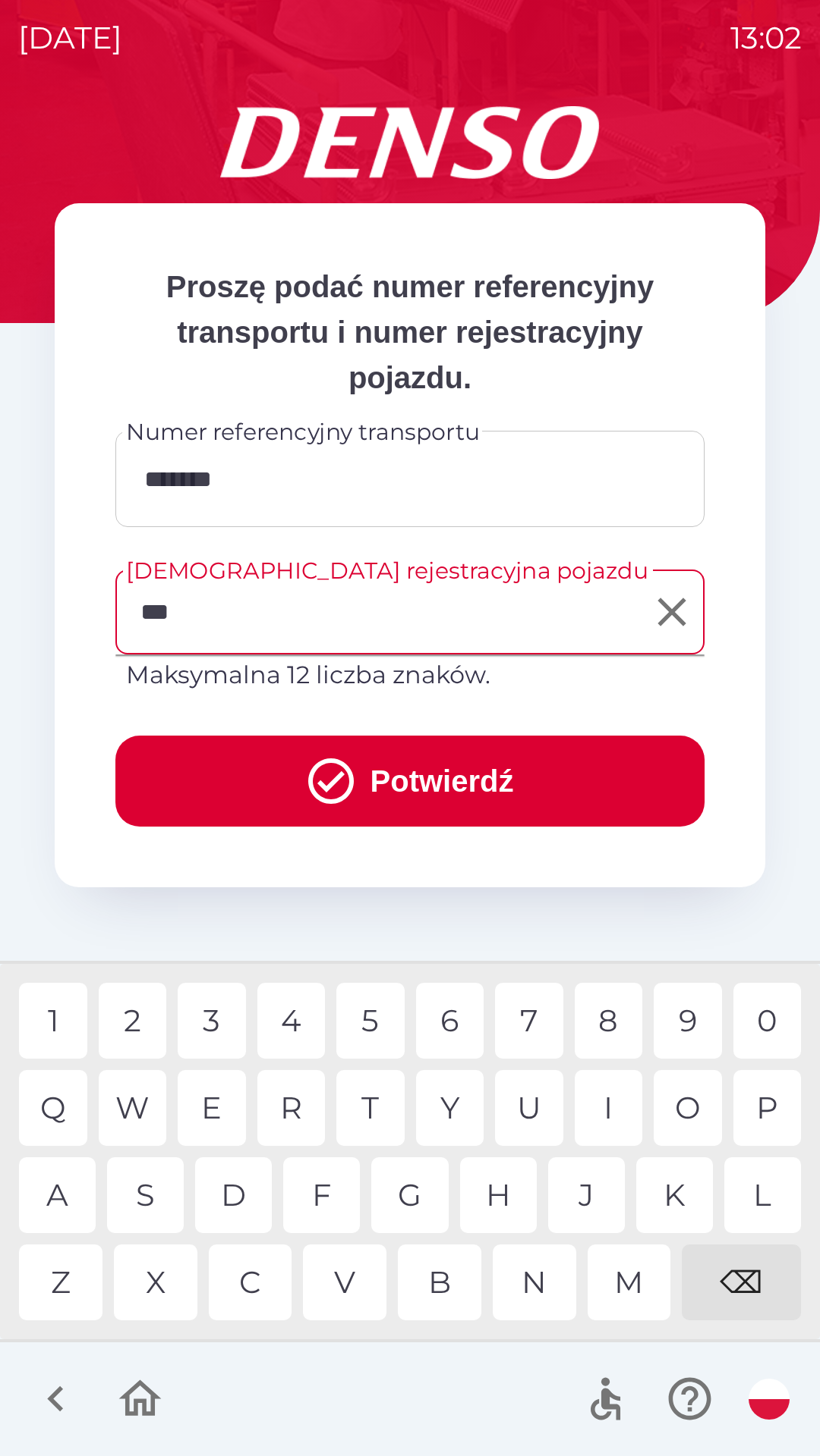
click at [763, 1025] on div "0" at bounding box center [767, 1020] width 68 height 76
click at [520, 1012] on div "7" at bounding box center [528, 1020] width 68 height 76
click at [88, 1026] on div "1 2 3 4 5 6 7 8 9 0" at bounding box center [409, 1020] width 782 height 76
type input "******"
click at [541, 765] on button "Potwierdź" at bounding box center [410, 781] width 589 height 91
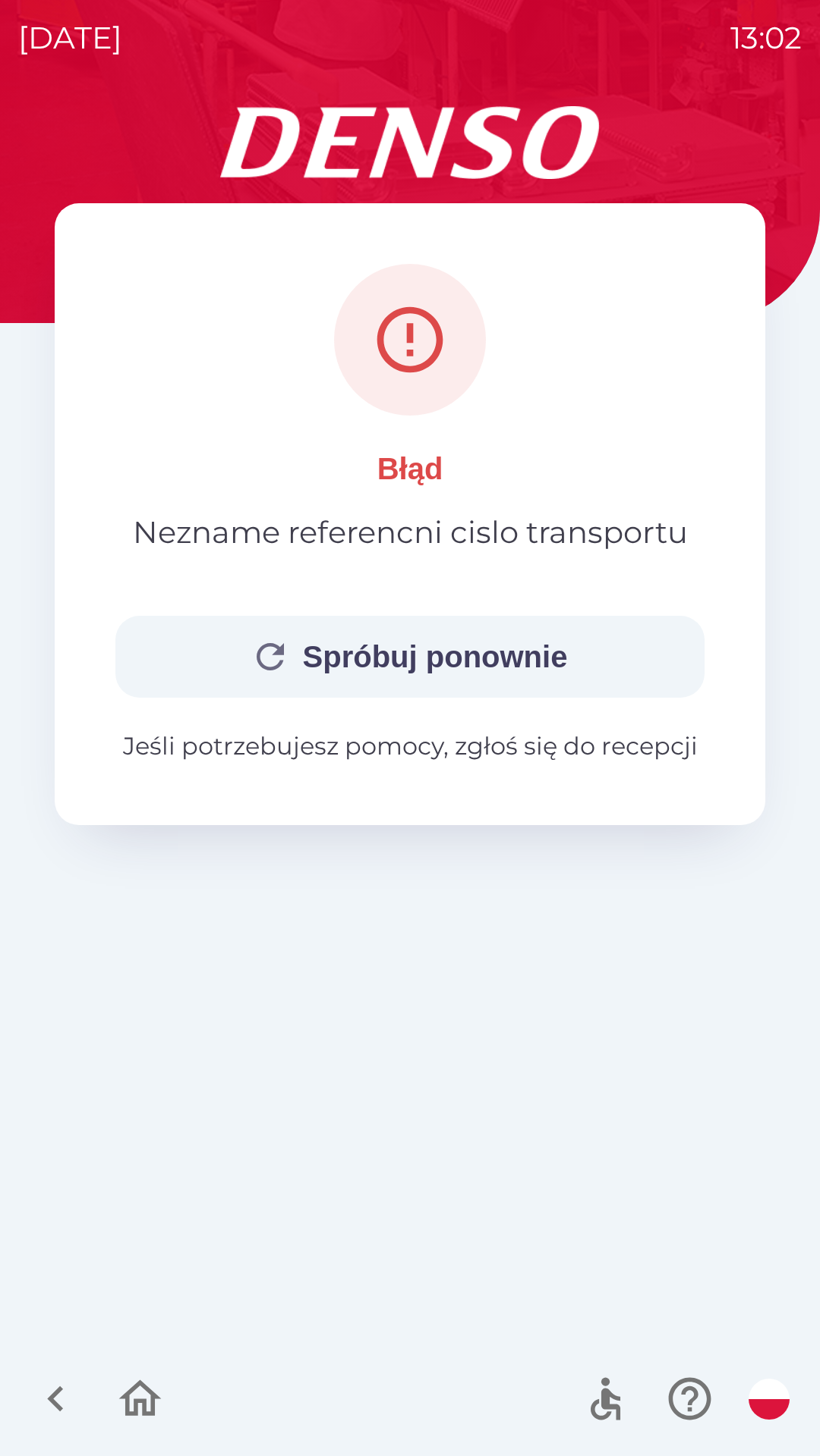
click at [628, 758] on p "Jeśli potrzebujesz pomocy, zgłoś się do recepcji" at bounding box center [410, 746] width 589 height 36
click at [688, 742] on p "Jeśli potrzebujesz pomocy, zgłoś się do recepcji" at bounding box center [410, 746] width 589 height 36
